Goal: Task Accomplishment & Management: Complete application form

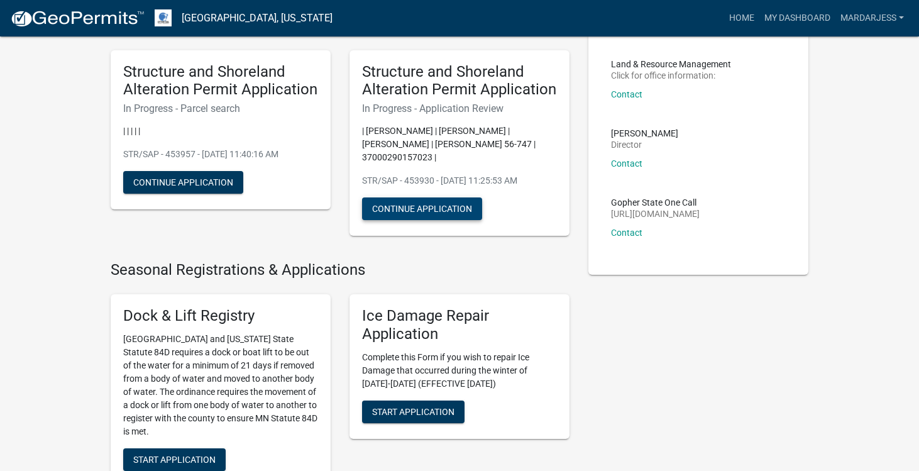
scroll to position [85, 0]
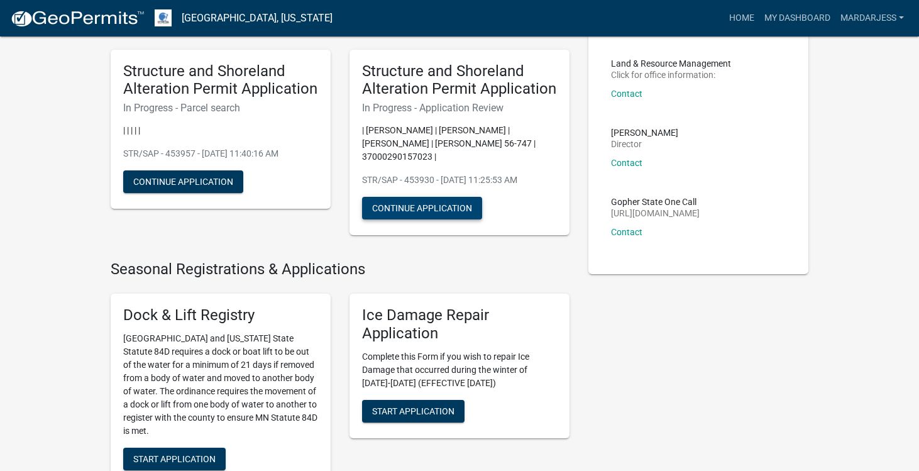
click at [430, 197] on button "Continue Application" at bounding box center [422, 208] width 120 height 23
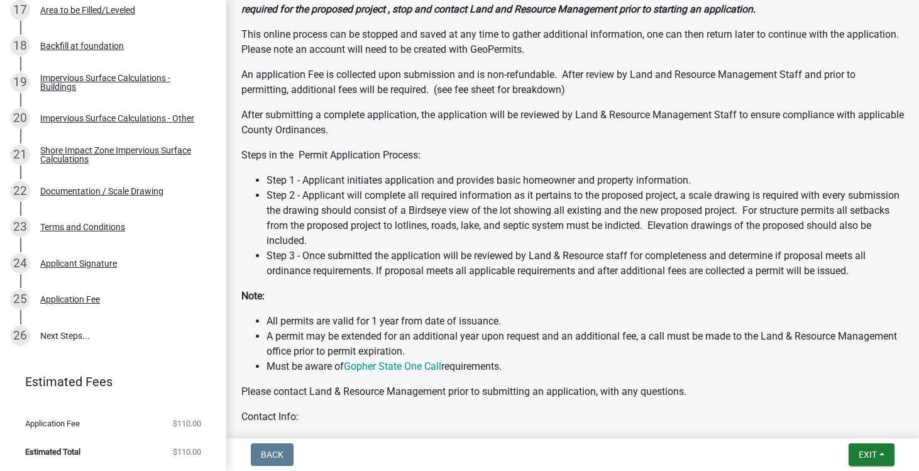
scroll to position [485, 0]
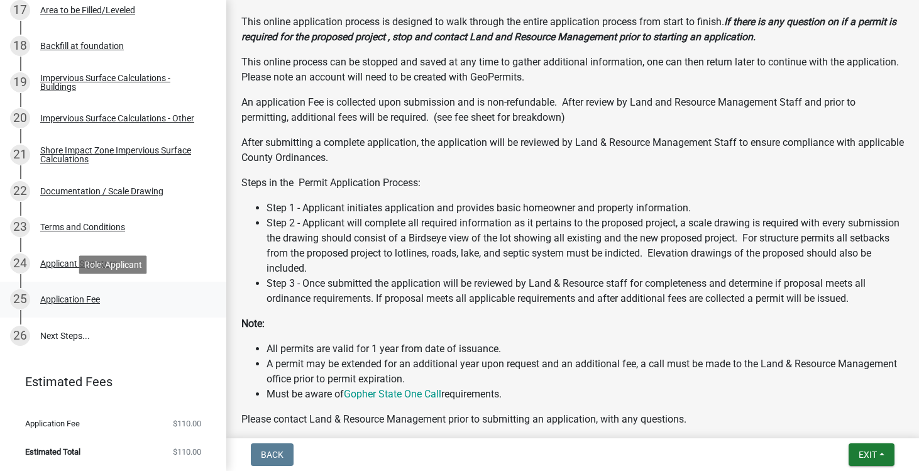
click at [98, 295] on div "Application Fee" at bounding box center [70, 299] width 60 height 9
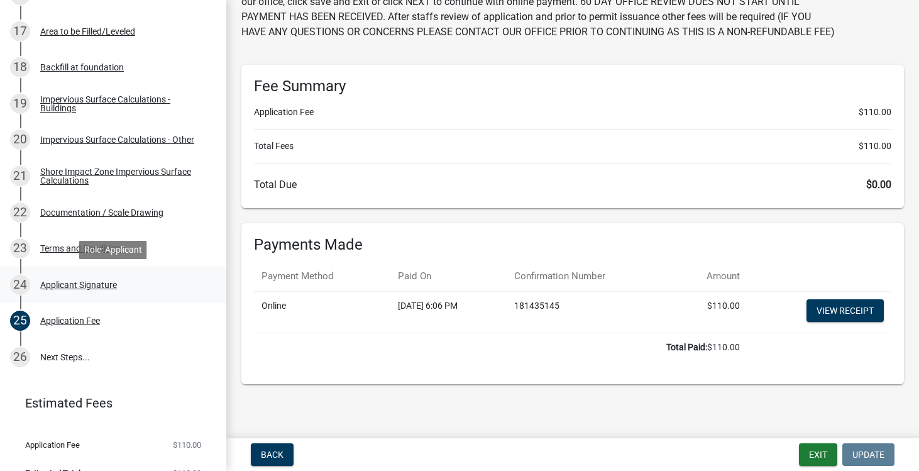
scroll to position [823, 0]
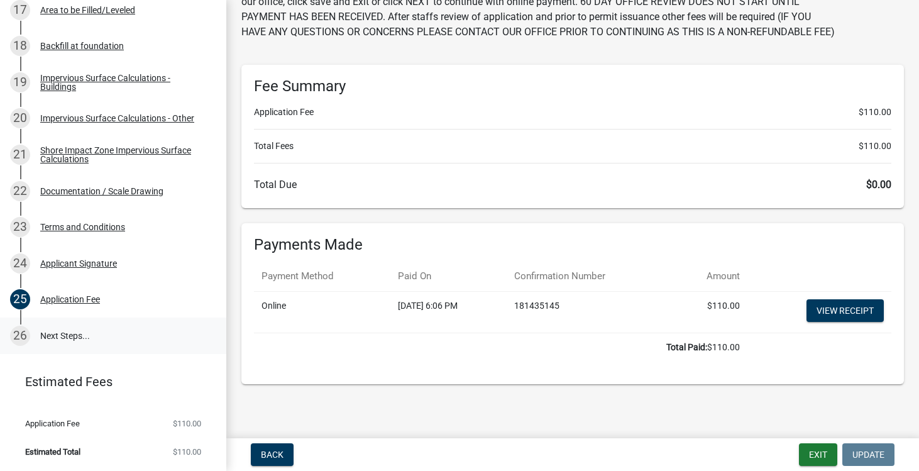
click at [79, 332] on link "26 Next Steps..." at bounding box center [113, 335] width 226 height 36
click at [58, 334] on link "26 Next Steps..." at bounding box center [113, 335] width 226 height 36
click at [24, 336] on div "26" at bounding box center [20, 335] width 20 height 20
click at [60, 334] on link "26 Next Steps..." at bounding box center [113, 335] width 226 height 36
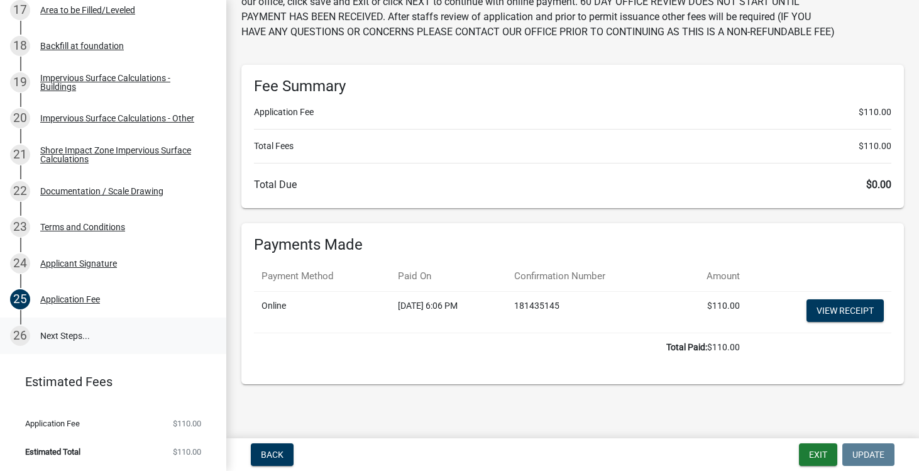
click at [60, 334] on link "26 Next Steps..." at bounding box center [113, 335] width 226 height 36
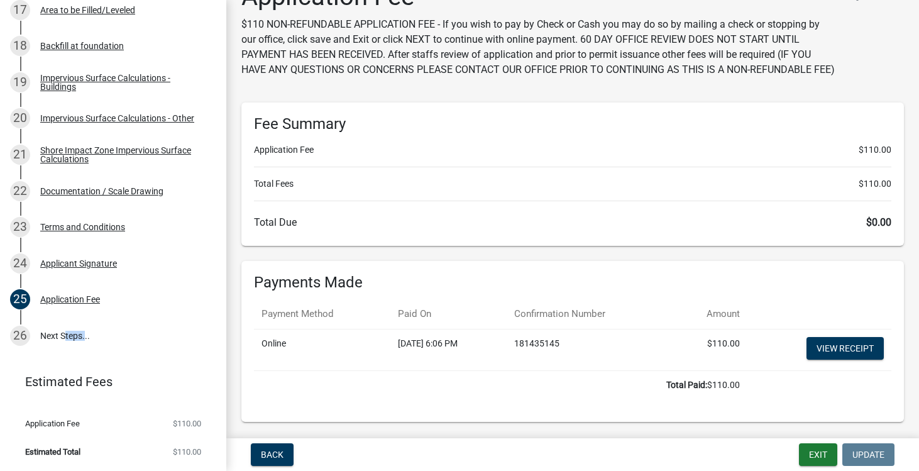
scroll to position [85, 0]
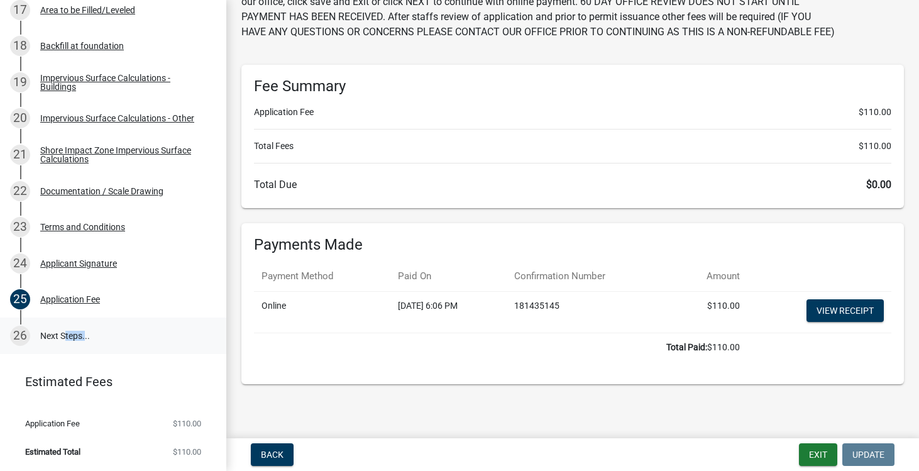
click at [21, 337] on div "26" at bounding box center [20, 335] width 20 height 20
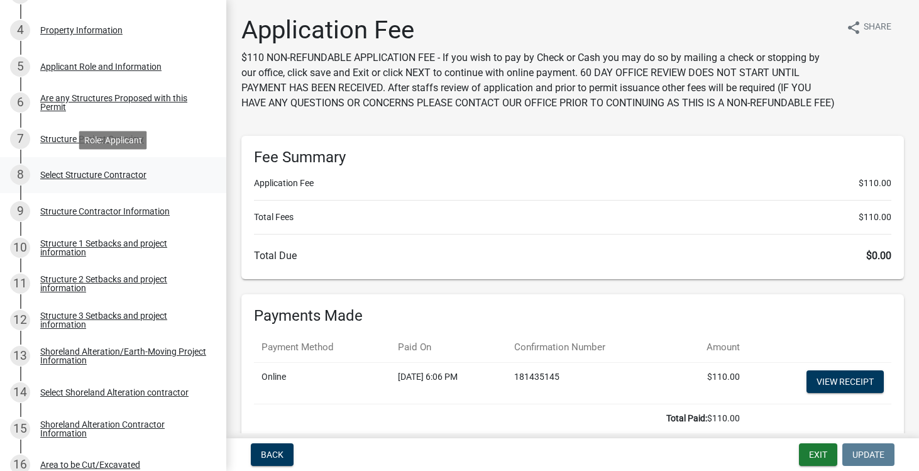
scroll to position [0, 0]
